Goal: Task Accomplishment & Management: Use online tool/utility

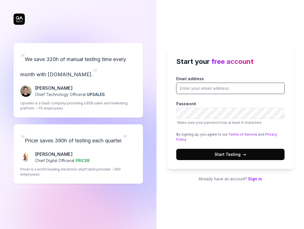
click at [204, 86] on input "Email address" at bounding box center [230, 88] width 108 height 11
type input "rntbzbg@gmail.com"
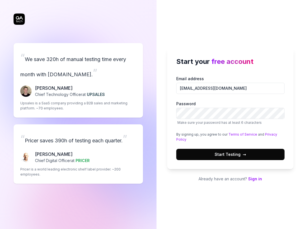
click at [244, 147] on div "Email address rntbzbg@gmail.com Password Make sure your password has at least 6…" at bounding box center [230, 118] width 108 height 85
click at [240, 154] on span "Start Testing →" at bounding box center [230, 155] width 32 height 6
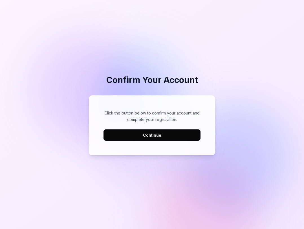
click at [140, 139] on button "Continue" at bounding box center [151, 135] width 97 height 11
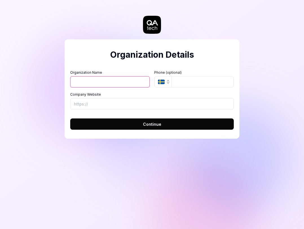
click at [129, 84] on input "Organization Name" at bounding box center [109, 81] width 79 height 11
type input "asd"
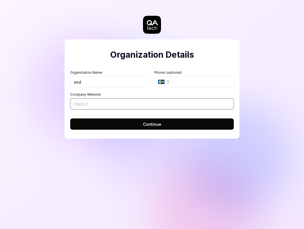
click at [94, 102] on input "Company Website" at bounding box center [151, 103] width 163 height 11
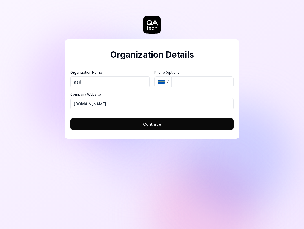
type input "[URL][DOMAIN_NAME]"
click at [118, 122] on button "Continue" at bounding box center [151, 124] width 163 height 11
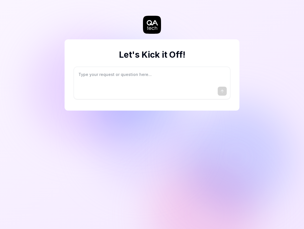
type textarea "*"
type textarea "I"
type textarea "*"
type textarea "I"
type textarea "*"
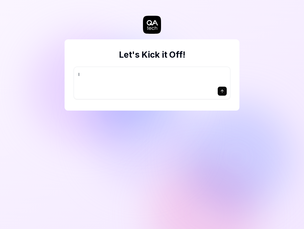
type textarea "I w"
type textarea "*"
type textarea "I wa"
type textarea "*"
type textarea "I wan"
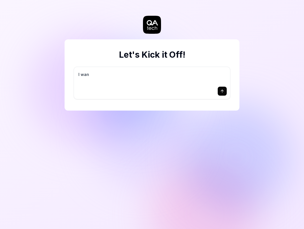
type textarea "*"
type textarea "I want"
type textarea "*"
type textarea "I want"
type textarea "*"
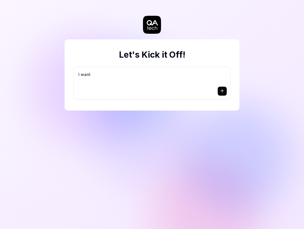
type textarea "I want a"
type textarea "*"
type textarea "I want a"
type textarea "*"
type textarea "I want a g"
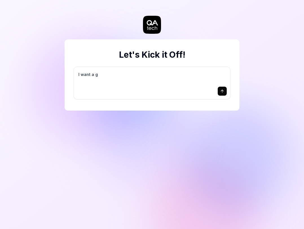
type textarea "*"
type textarea "I want a go"
type textarea "*"
type textarea "I want a goo"
type textarea "*"
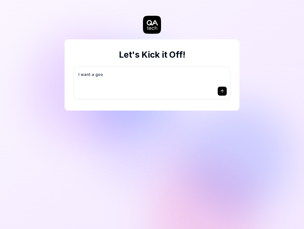
type textarea "I want a good"
type textarea "*"
type textarea "I want a good"
type textarea "*"
type textarea "I want a good t"
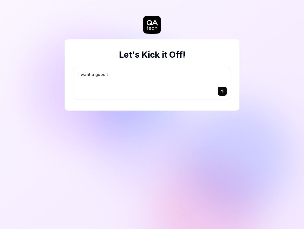
type textarea "*"
type textarea "I want a good te"
type textarea "*"
type textarea "I want a good tes"
type textarea "*"
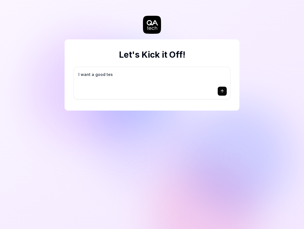
type textarea "I want a good test"
type textarea "*"
type textarea "I want a good test"
type textarea "*"
type textarea "I want a good test s"
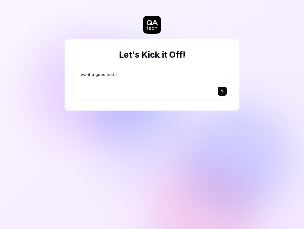
type textarea "*"
type textarea "I want a good test se"
type textarea "*"
type textarea "I want a good test set"
type textarea "*"
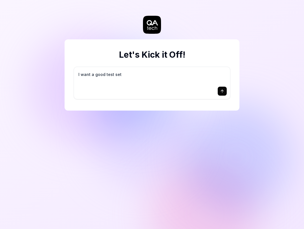
type textarea "I want a good test setu"
type textarea "*"
type textarea "I want a good test setup"
type textarea "*"
type textarea "I want a good test setup"
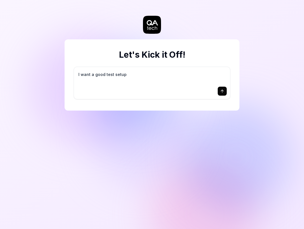
type textarea "*"
type textarea "I want a good test setup f"
type textarea "*"
type textarea "I want a good test setup fo"
type textarea "*"
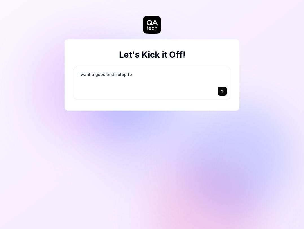
type textarea "I want a good test setup for"
type textarea "*"
type textarea "I want a good test setup for"
type textarea "*"
type textarea "I want a good test setup for m"
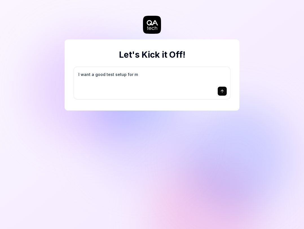
type textarea "*"
type textarea "I want a good test setup for my"
type textarea "*"
type textarea "I want a good test setup for my"
type textarea "*"
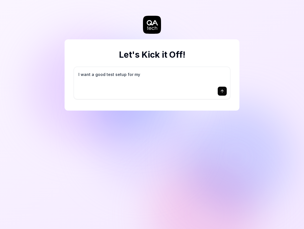
type textarea "I want a good test setup for my s"
type textarea "*"
type textarea "I want a good test setup for my si"
type textarea "*"
type textarea "I want a good test setup for my sit"
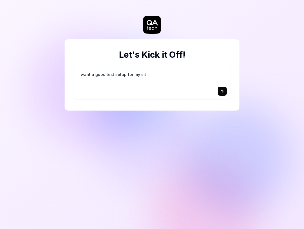
type textarea "*"
type textarea "I want a good test setup for my site"
type textarea "*"
type textarea "I want a good test setup for my site"
type textarea "*"
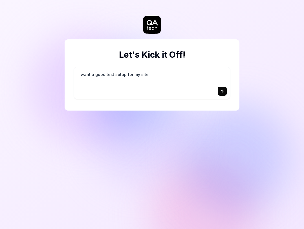
type textarea "I want a good test setup for my site -"
type textarea "*"
type textarea "I want a good test setup for my site -"
type textarea "*"
type textarea "I want a good test setup for my site - h"
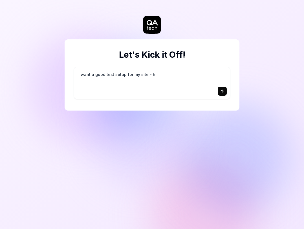
type textarea "*"
type textarea "I want a good test setup for my site - he"
type textarea "*"
type textarea "I want a good test setup for my site - hel"
type textarea "*"
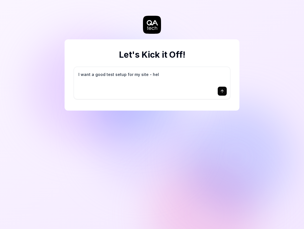
type textarea "I want a good test setup for my site - help"
type textarea "*"
type textarea "I want a good test setup for my site - help"
type textarea "*"
type textarea "I want a good test setup for my site - help m"
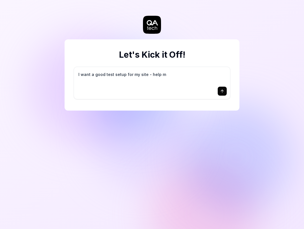
type textarea "*"
type textarea "I want a good test setup for my site - help me"
type textarea "*"
type textarea "I want a good test setup for my site - help me"
type textarea "*"
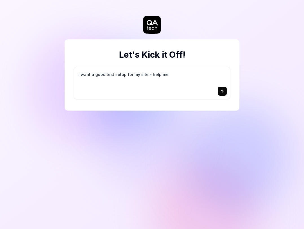
type textarea "I want a good test setup for my site - help me c"
type textarea "*"
type textarea "I want a good test setup for my site - help me cr"
type textarea "*"
type textarea "I want a good test setup for my site - help me cre"
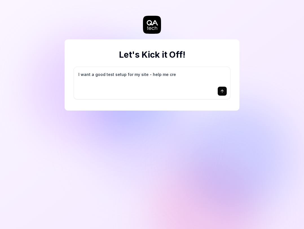
type textarea "*"
type textarea "I want a good test setup for my site - help me crea"
type textarea "*"
type textarea "I want a good test setup for my site - help me creat"
type textarea "*"
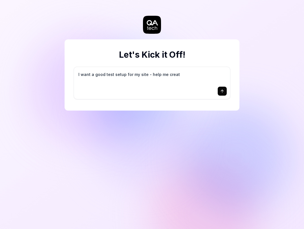
type textarea "I want a good test setup for my site - help me create"
type textarea "*"
type textarea "I want a good test setup for my site - help me create"
type textarea "*"
type textarea "I want a good test setup for my site - help me create t"
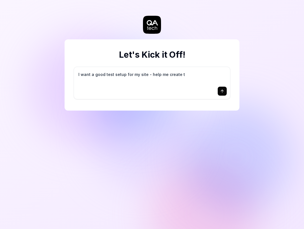
type textarea "*"
type textarea "I want a good test setup for my site - help me create th"
type textarea "*"
type textarea "I want a good test setup for my site - help me create the"
type textarea "*"
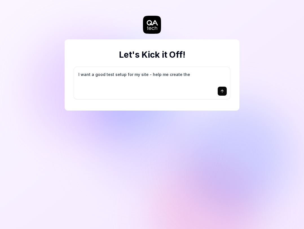
type textarea "I want a good test setup for my site - help me create the"
type textarea "*"
type textarea "I want a good test setup for my site - help me create the f"
type textarea "*"
type textarea "I want a good test setup for my site - help me create the fi"
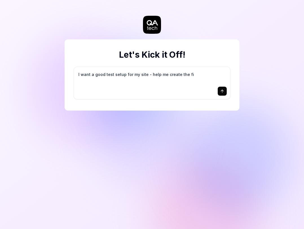
type textarea "*"
type textarea "I want a good test setup for my site - help me create the fir"
type textarea "*"
type textarea "I want a good test setup for my site - help me create the firs"
type textarea "*"
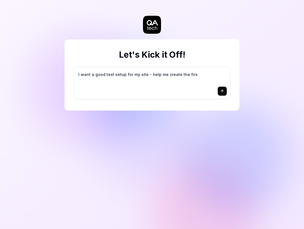
type textarea "I want a good test setup for my site - help me create the first"
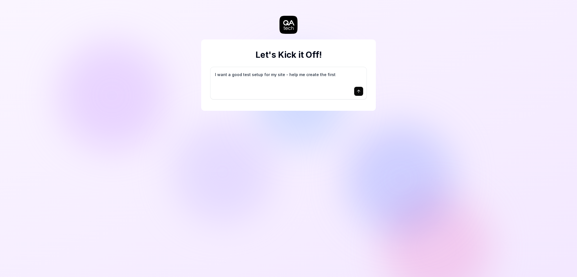
type textarea "*"
type textarea "I want a good test setup for my site - help me create the first"
type textarea "*"
type textarea "I want a good test setup for my site - help me create the first 3"
type textarea "*"
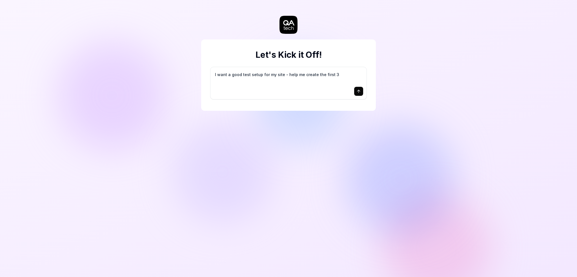
type textarea "I want a good test setup for my site - help me create the first 3-"
type textarea "*"
type textarea "I want a good test setup for my site - help me create the first 3-5"
type textarea "*"
type textarea "I want a good test setup for my site - help me create the first 3-5"
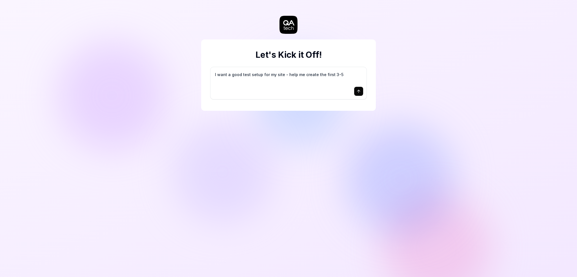
type textarea "*"
type textarea "I want a good test setup for my site - help me create the first 3-5 t"
type textarea "*"
type textarea "I want a good test setup for my site - help me create the first 3-5 te"
type textarea "*"
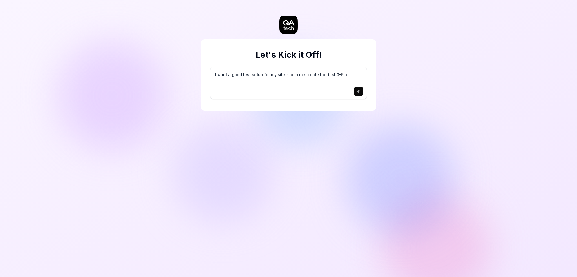
type textarea "I want a good test setup for my site - help me create the first 3-5 tes"
type textarea "*"
type textarea "I want a good test setup for my site - help me create the first 3-5 test"
type textarea "*"
type textarea "I want a good test setup for my site - help me create the first 3-5 test"
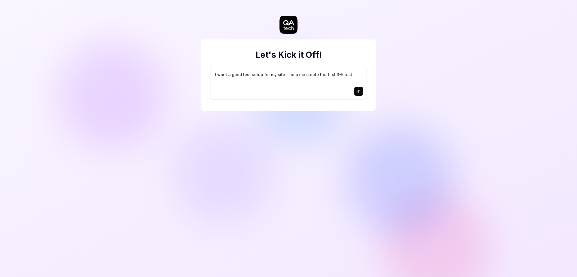
type textarea "*"
type textarea "I want a good test setup for my site - help me create the first 3-5 test c"
type textarea "*"
type textarea "I want a good test setup for my site - help me create the first 3-5 test ca"
type textarea "*"
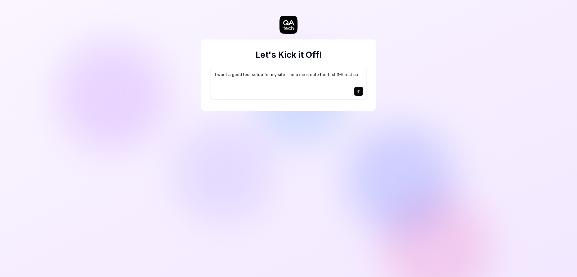
type textarea "I want a good test setup for my site - help me create the first 3-5 test cas"
type textarea "*"
type textarea "I want a good test setup for my site - help me create the first 3-5 test case"
type textarea "*"
type textarea "I want a good test setup for my site - help me create the first 3-5 test cases"
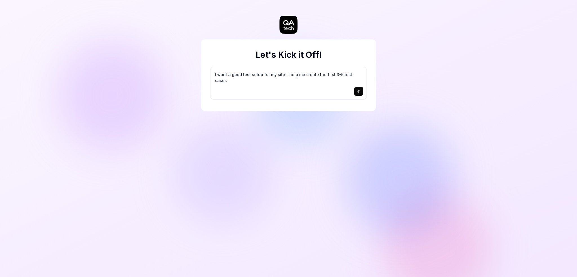
click at [304, 75] on textarea "I want a good test setup for my site - help me create the first 3-5 test cases" at bounding box center [288, 77] width 149 height 14
click at [304, 89] on icon "submit" at bounding box center [359, 91] width 5 height 5
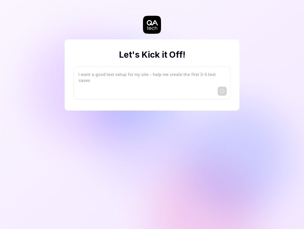
type textarea "*"
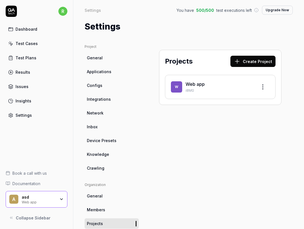
click at [195, 85] on link "Web app" at bounding box center [194, 84] width 19 height 6
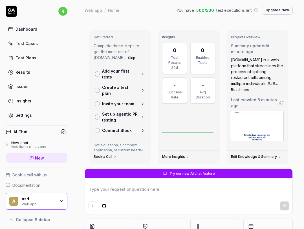
click at [110, 71] on p "Add your first tests" at bounding box center [120, 74] width 36 height 12
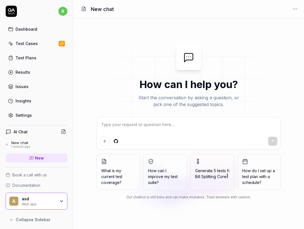
click at [224, 175] on span "Bill Splitting Core" at bounding box center [210, 176] width 31 height 5
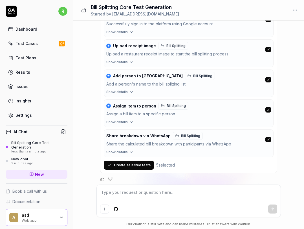
scroll to position [161, 0]
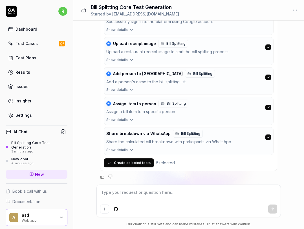
click at [129, 164] on button "Create selected tests" at bounding box center [129, 163] width 50 height 9
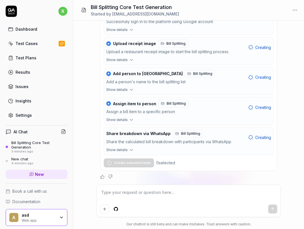
scroll to position [298, 0]
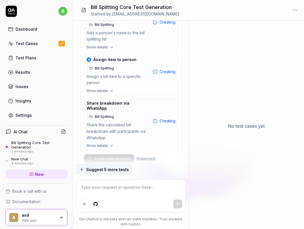
click at [25, 29] on div "Dashboard" at bounding box center [27, 29] width 22 height 6
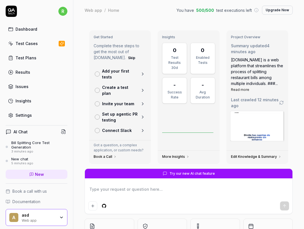
type textarea "*"
click at [116, 87] on p "Create a test plan" at bounding box center [120, 91] width 36 height 12
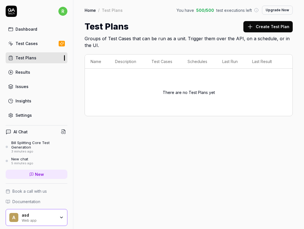
click at [259, 25] on button "Create Test Plan" at bounding box center [267, 26] width 49 height 11
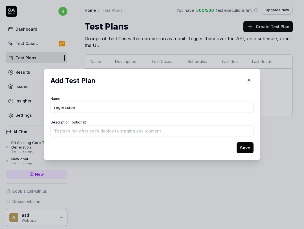
type input "regression"
click at [236, 142] on button "Save" at bounding box center [244, 147] width 17 height 11
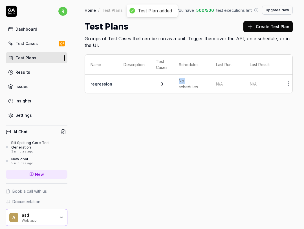
click at [171, 87] on tr "regression 0 No schedules N/A N/A" at bounding box center [191, 84] width 213 height 19
click at [88, 87] on td "regression" at bounding box center [101, 84] width 33 height 19
click at [111, 90] on td "regression" at bounding box center [101, 84] width 33 height 19
click at [198, 89] on div "No schedules" at bounding box center [192, 84] width 26 height 12
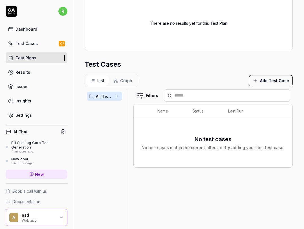
scroll to position [99, 0]
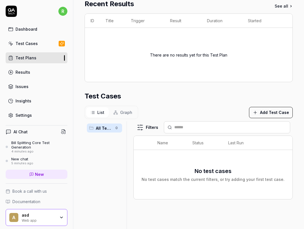
click at [262, 110] on button "Add Test Case" at bounding box center [271, 112] width 44 height 11
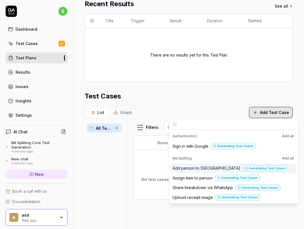
click at [186, 169] on span "Add person to split" at bounding box center [206, 168] width 68 height 6
click at [186, 177] on span "Assign item to person" at bounding box center [192, 178] width 40 height 6
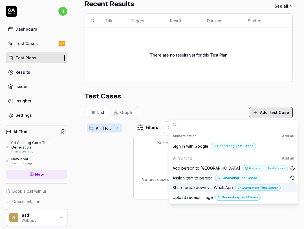
click at [187, 191] on div "Share breakdown via WhatsApp Generating Test Case »" at bounding box center [233, 188] width 127 height 10
drag, startPoint x: 186, startPoint y: 199, endPoint x: 186, endPoint y: 192, distance: 6.5
click at [186, 198] on span "Upload receipt image" at bounding box center [192, 198] width 40 height 6
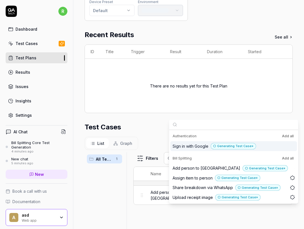
scroll to position [130, 0]
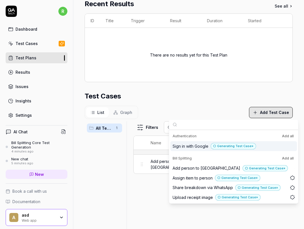
click at [196, 150] on div "Sign in with Google Generating Test Case »" at bounding box center [233, 146] width 127 height 10
click at [141, 200] on div "Filters Name Status Last Run Add person to split Generating Test Case » Edit" at bounding box center [212, 191] width 159 height 141
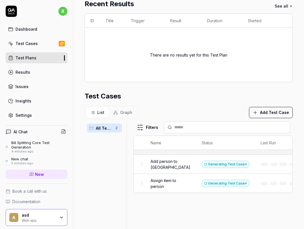
click at [34, 72] on link "Results" at bounding box center [37, 72] width 62 height 11
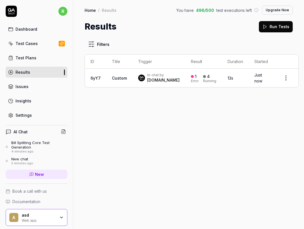
click at [160, 79] on div "[DOMAIN_NAME]" at bounding box center [163, 81] width 32 height 6
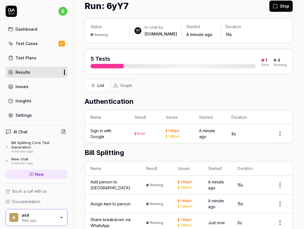
scroll to position [75, 0]
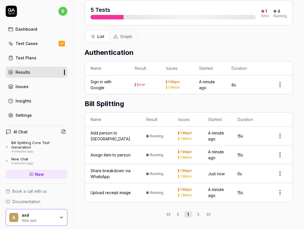
click at [100, 84] on div "Sign in with Google" at bounding box center [106, 85] width 33 height 12
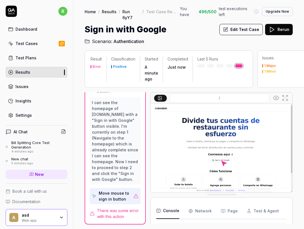
scroll to position [72, 0]
click at [114, 192] on div "Move mouse to sign in button" at bounding box center [115, 197] width 32 height 12
click at [112, 196] on div "Move mouse to sign in button" at bounding box center [115, 197] width 32 height 12
click at [106, 191] on div "Move mouse to sign in button" at bounding box center [115, 197] width 32 height 12
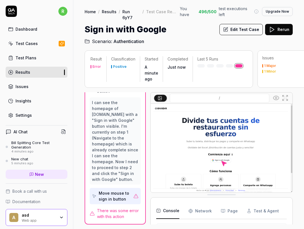
click at [106, 191] on div "Move mouse to sign in button" at bounding box center [115, 197] width 32 height 12
click at [217, 156] on img at bounding box center [222, 148] width 142 height 89
click at [215, 160] on img at bounding box center [222, 148] width 142 height 89
drag, startPoint x: 217, startPoint y: 159, endPoint x: 219, endPoint y: 162, distance: 3.6
click at [217, 159] on img at bounding box center [222, 148] width 142 height 89
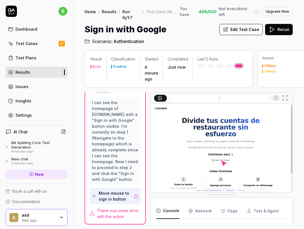
click at [278, 28] on button "Rerun" at bounding box center [279, 29] width 28 height 11
